Goal: Find contact information: Find contact information

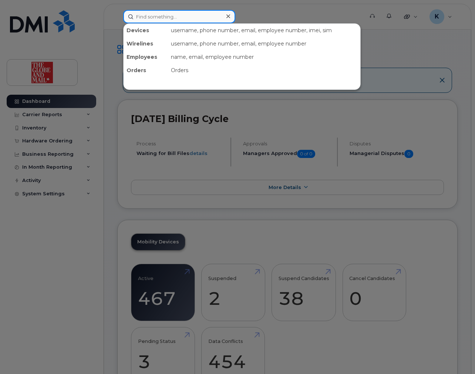
click at [174, 19] on input at bounding box center [179, 16] width 112 height 13
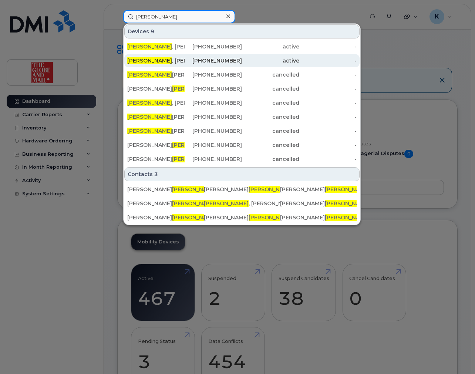
type input "[PERSON_NAME]"
click at [221, 60] on div "[PHONE_NUMBER]" at bounding box center [212, 60] width 57 height 7
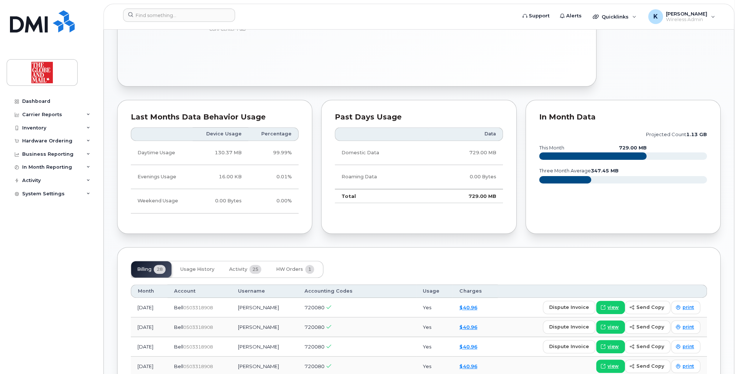
scroll to position [177, 0]
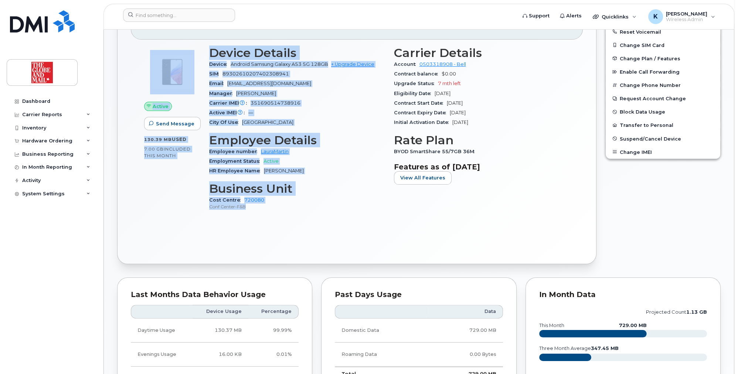
drag, startPoint x: 256, startPoint y: 207, endPoint x: 202, endPoint y: 52, distance: 164.3
click at [202, 52] on div "Active Send Message 130.39 MB  used 7.00 GB  included this month Device Details…" at bounding box center [357, 132] width 434 height 180
copy div "Active Send Message 130.39 MB  used 7.00 GB  included this month Device Details…"
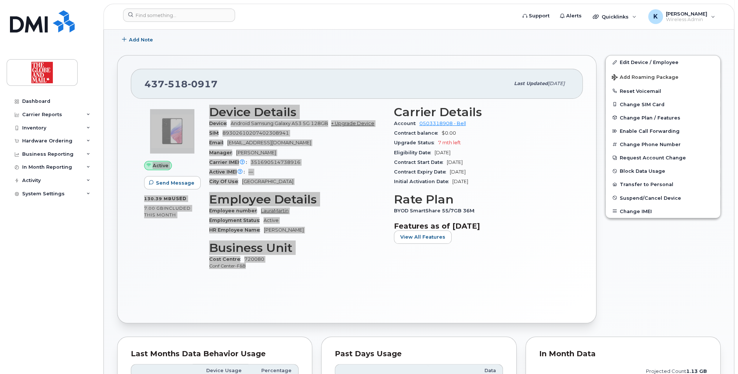
scroll to position [89, 0]
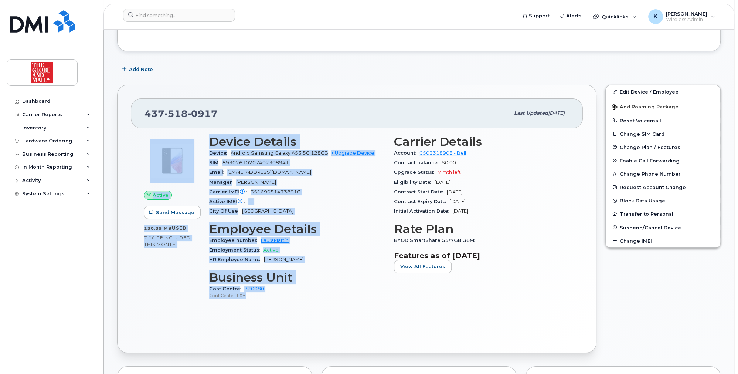
drag, startPoint x: 302, startPoint y: 284, endPoint x: 265, endPoint y: 300, distance: 40.7
click at [302, 284] on div "Cost Centre 720080 Conf Center-F&B" at bounding box center [297, 292] width 176 height 16
drag, startPoint x: 247, startPoint y: 288, endPoint x: 139, endPoint y: 118, distance: 200.9
click at [139, 118] on div "437 518 0917 Last updated Sep 25, 2024 Active Send Message 130.39 MB  used 7.00…" at bounding box center [356, 219] width 479 height 268
